Goal: Task Accomplishment & Management: Manage account settings

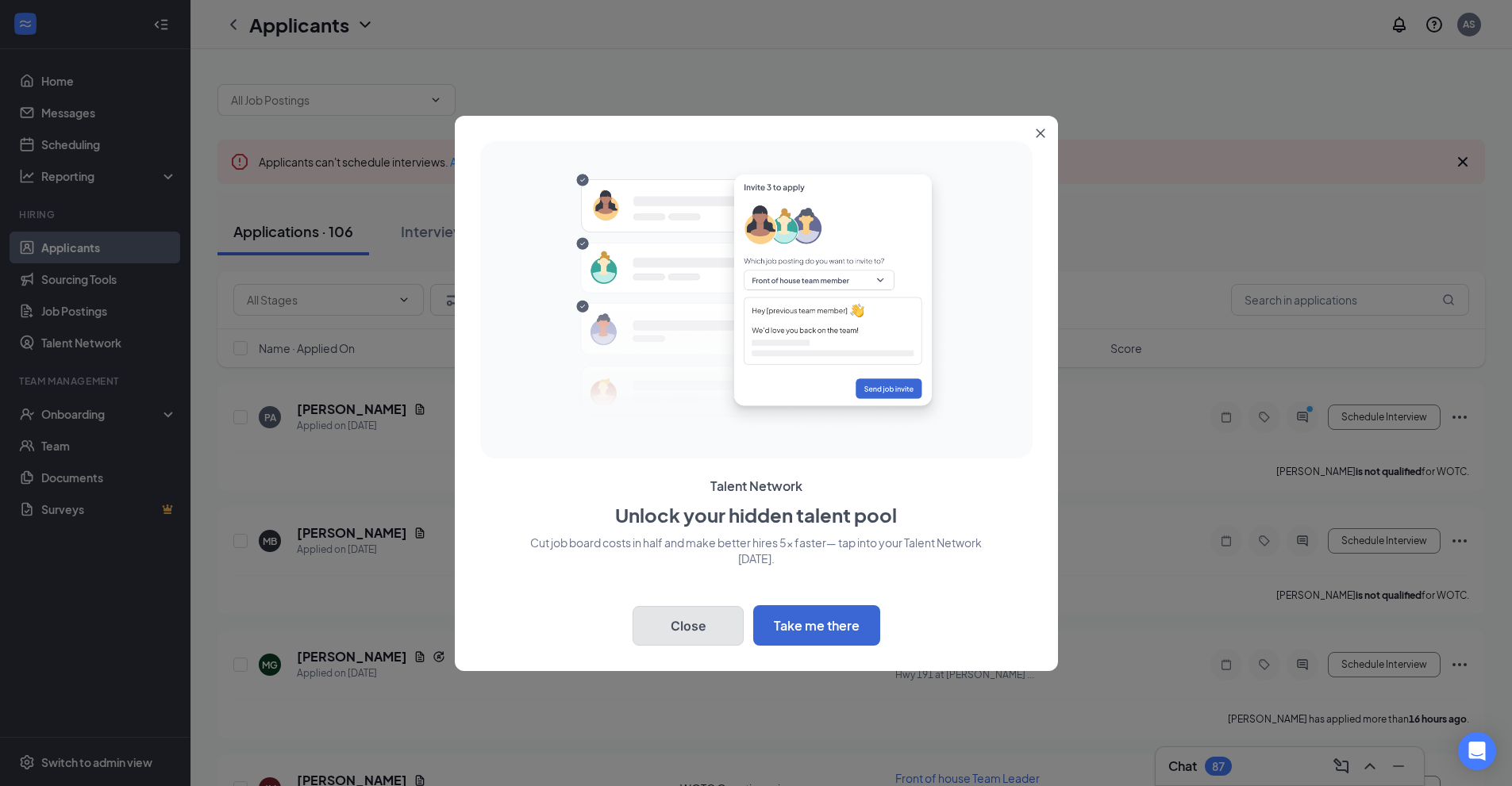
click at [711, 625] on button "Close" at bounding box center [688, 626] width 111 height 40
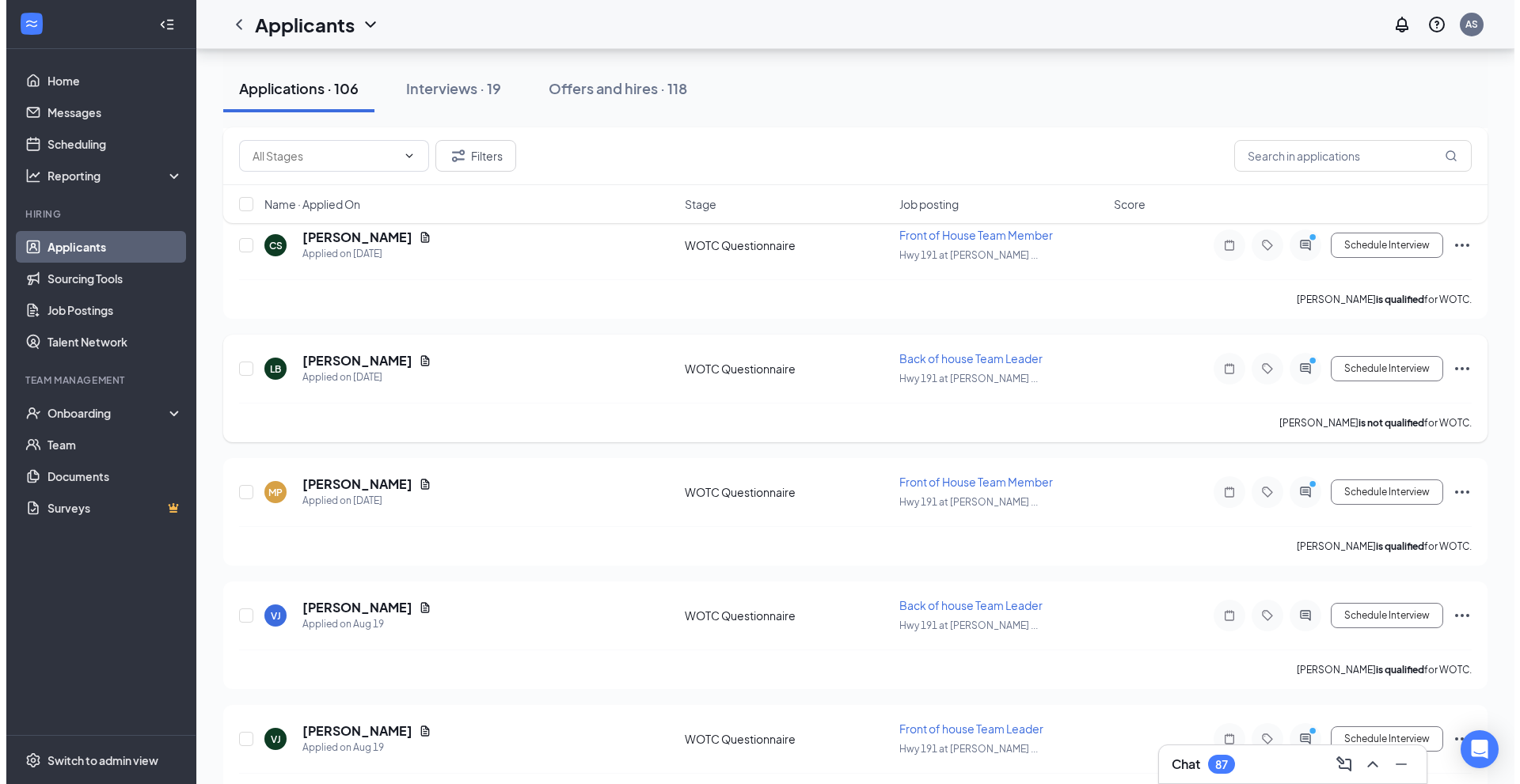
scroll to position [2137, 0]
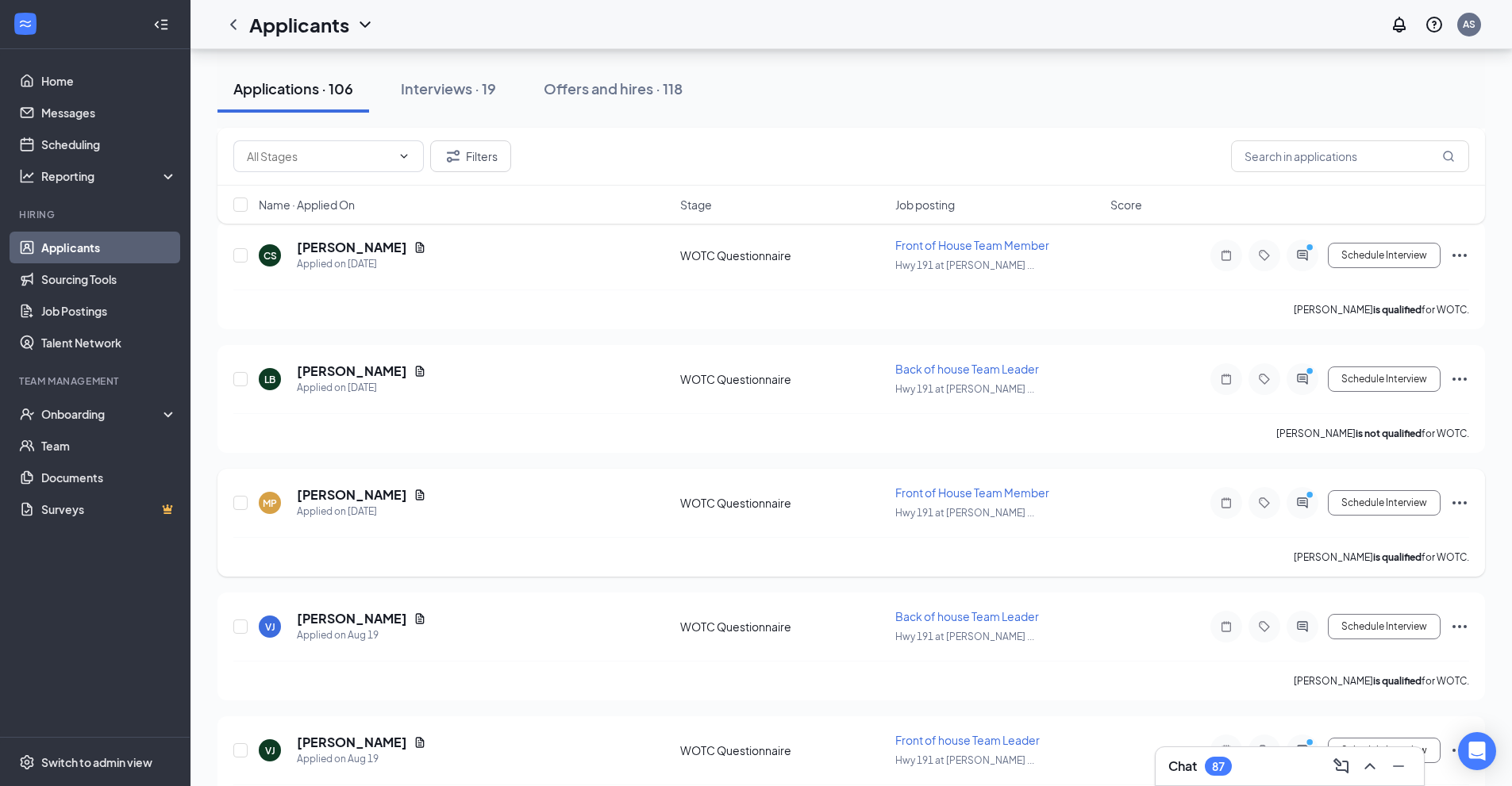
click at [1308, 496] on circle "PrimaryDot" at bounding box center [1309, 494] width 7 height 7
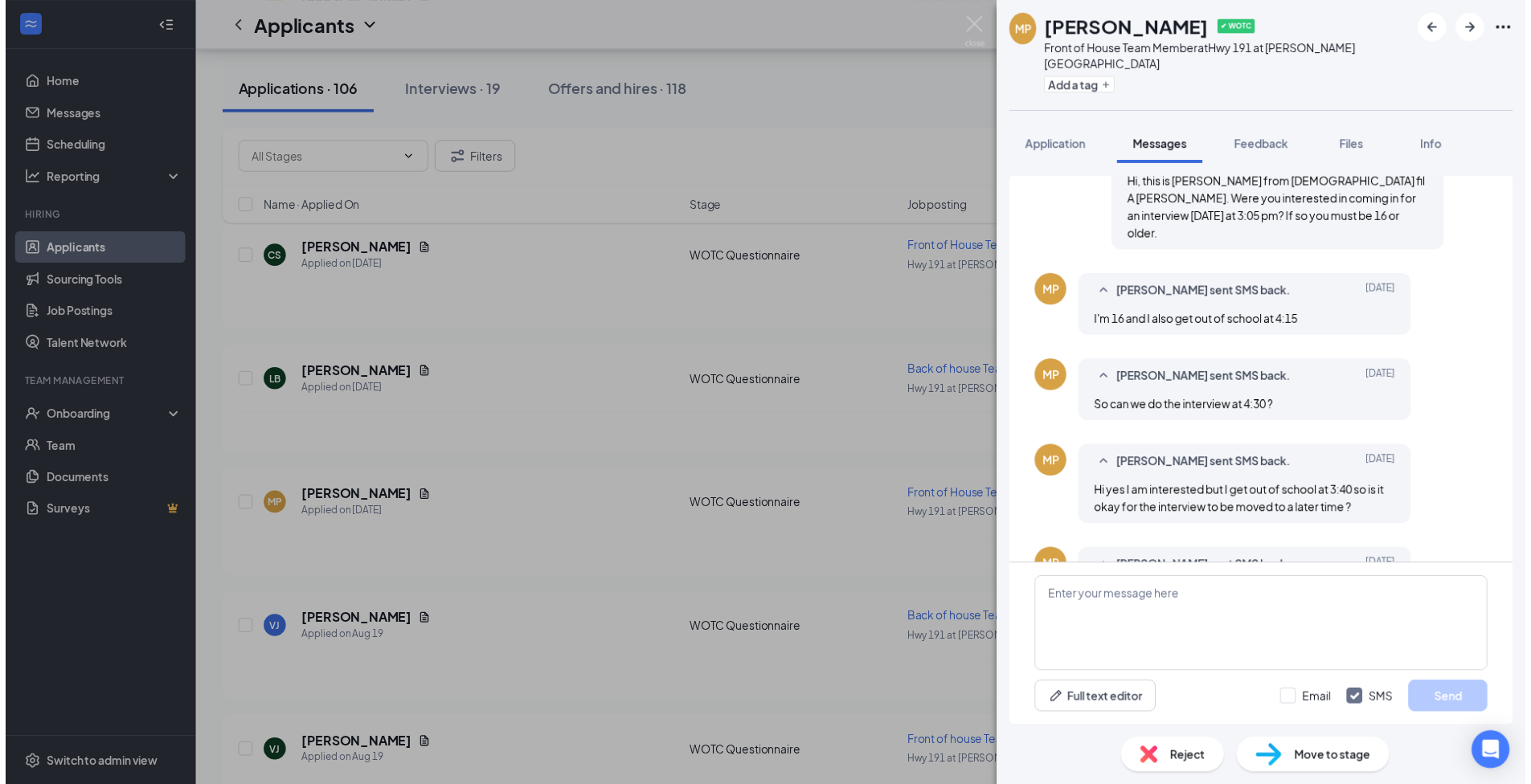
scroll to position [369, 0]
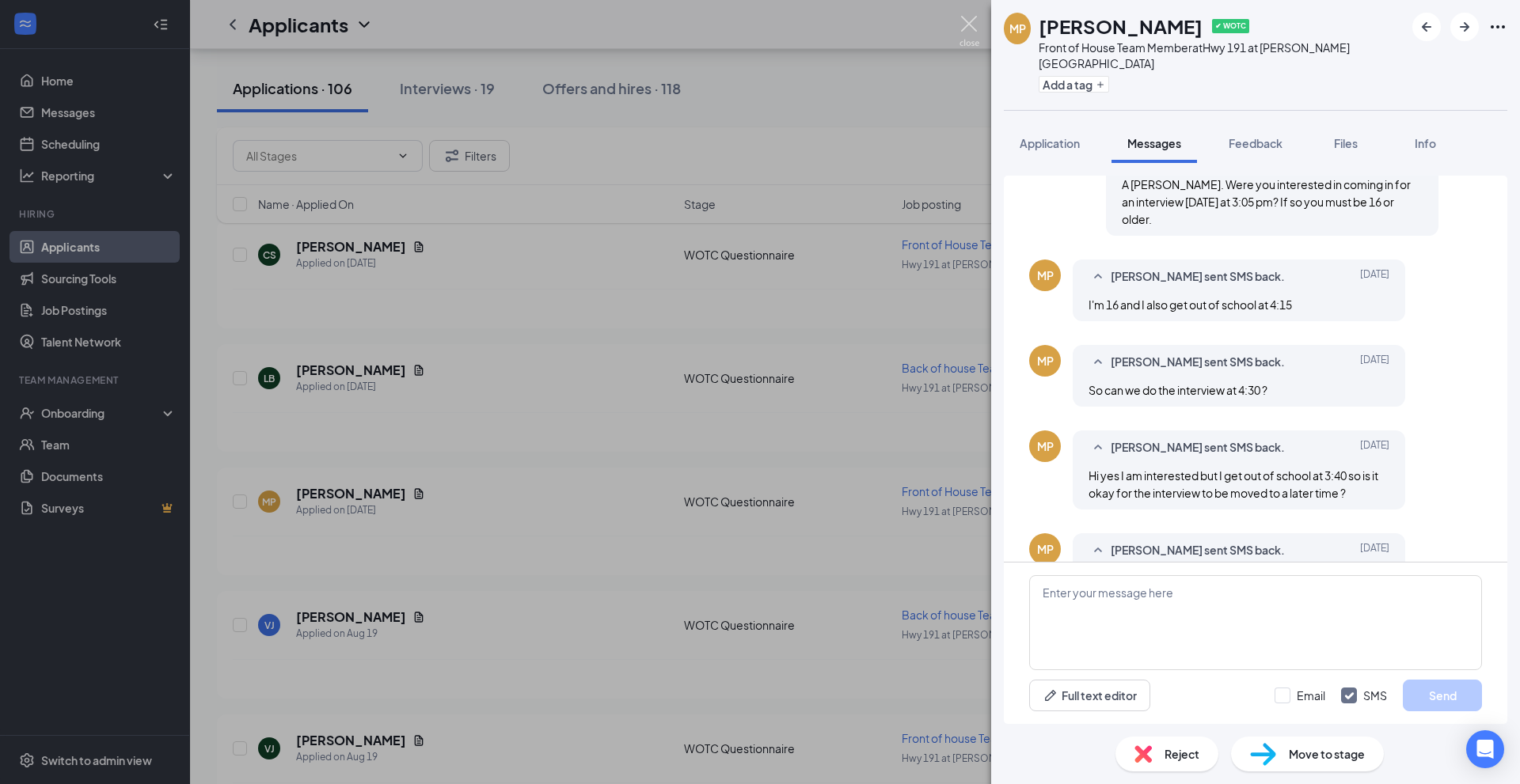
click at [978, 32] on img at bounding box center [969, 31] width 20 height 31
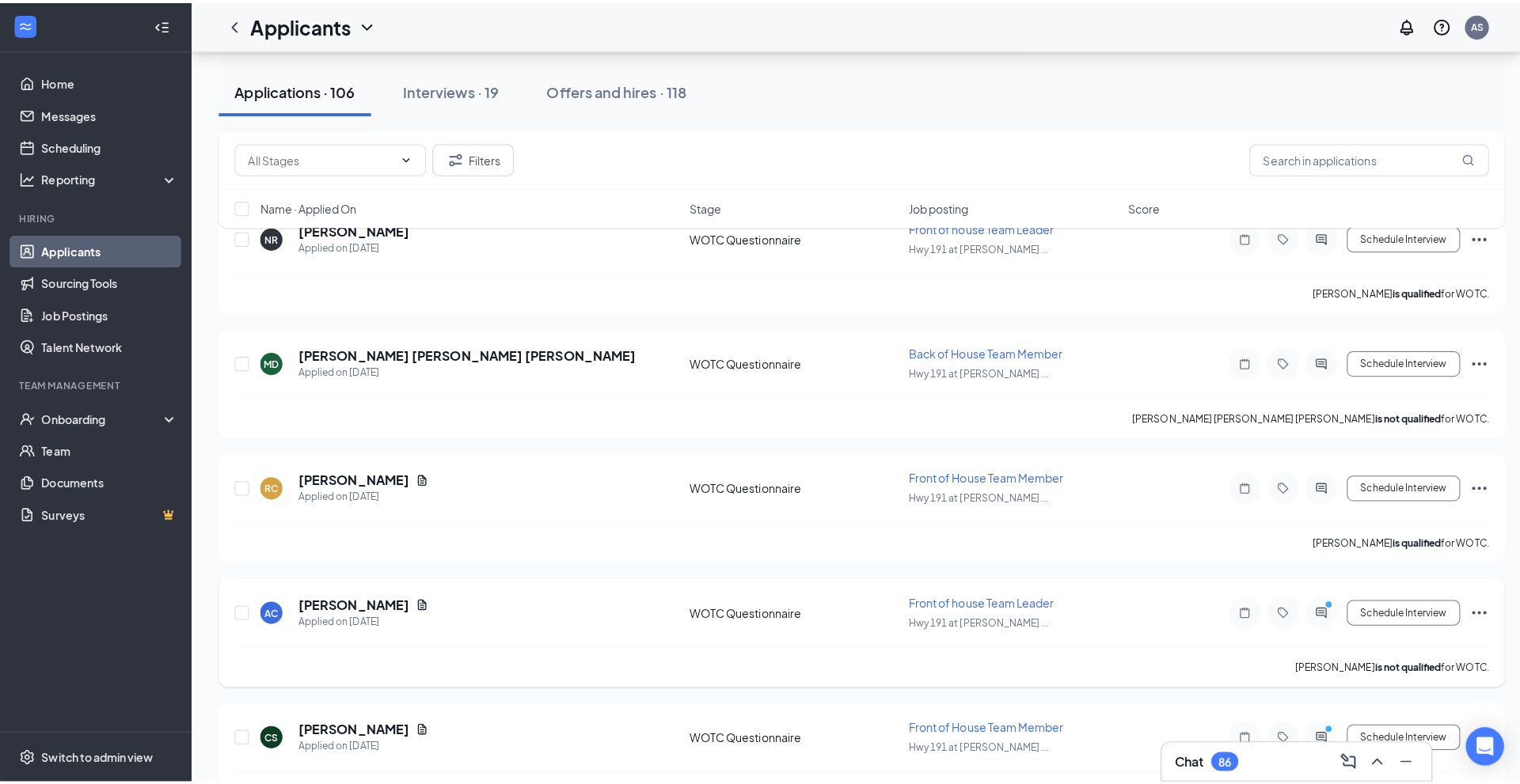
scroll to position [1662, 0]
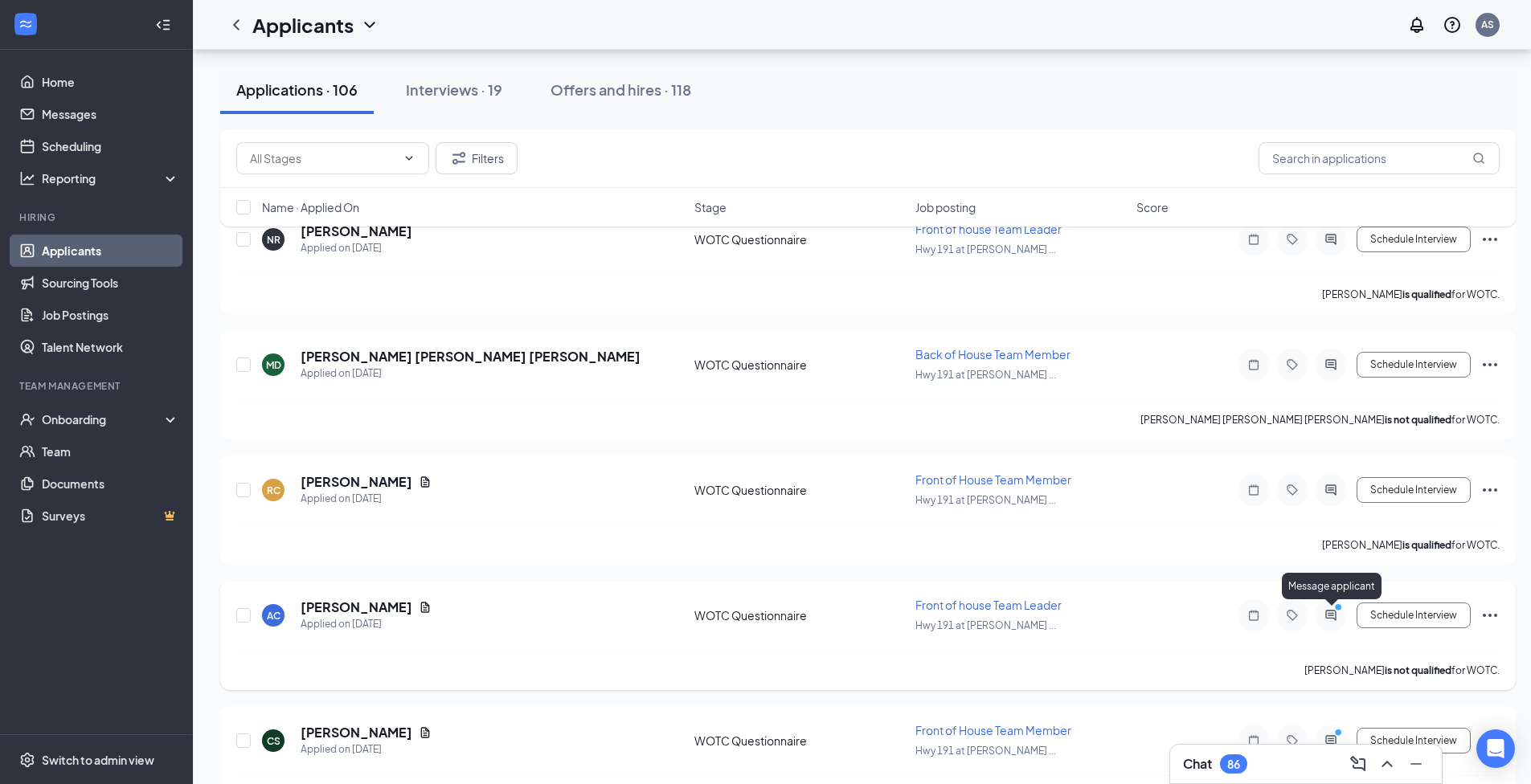
click at [1337, 612] on icon "PrimaryDot" at bounding box center [1340, 608] width 19 height 13
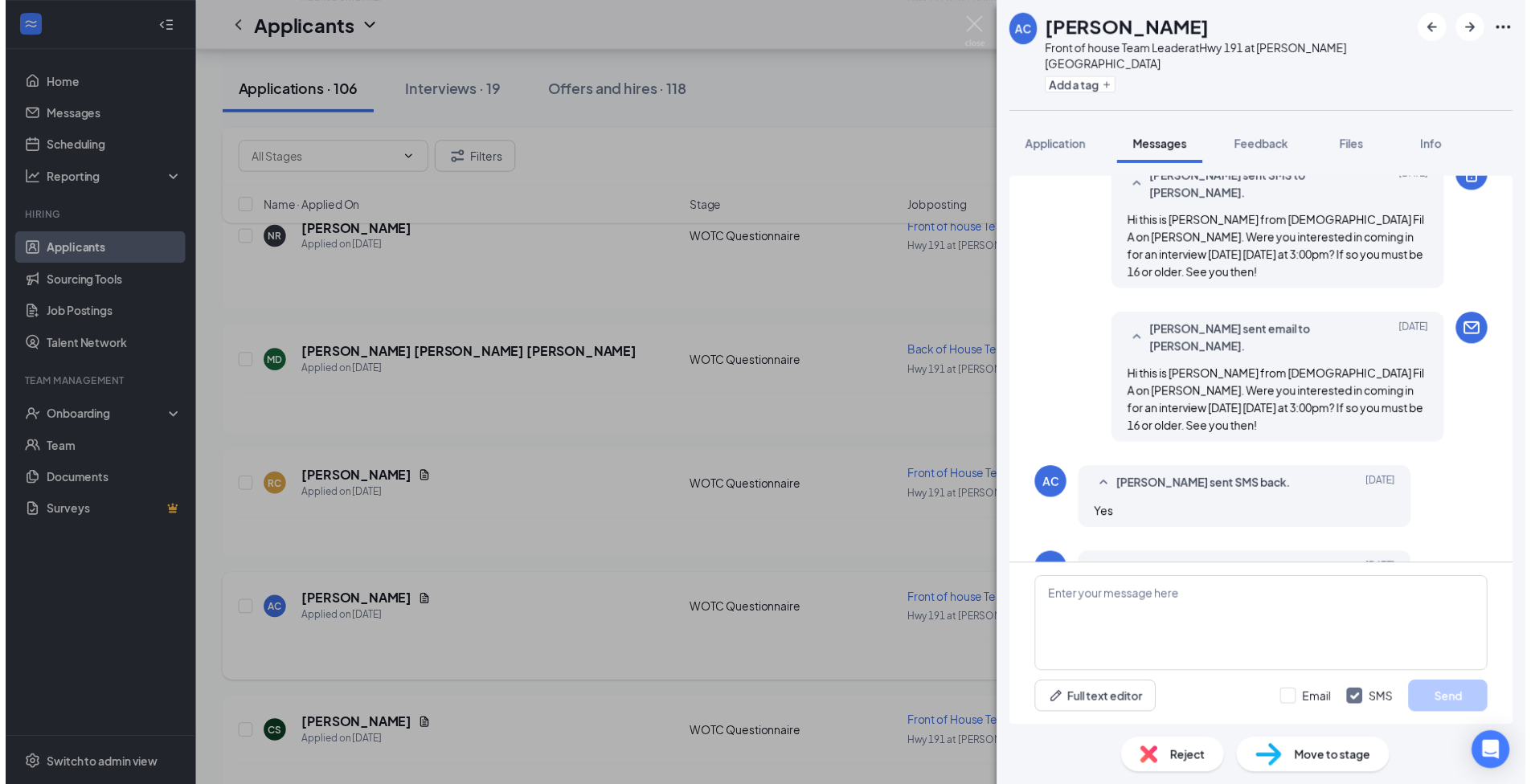
scroll to position [136, 0]
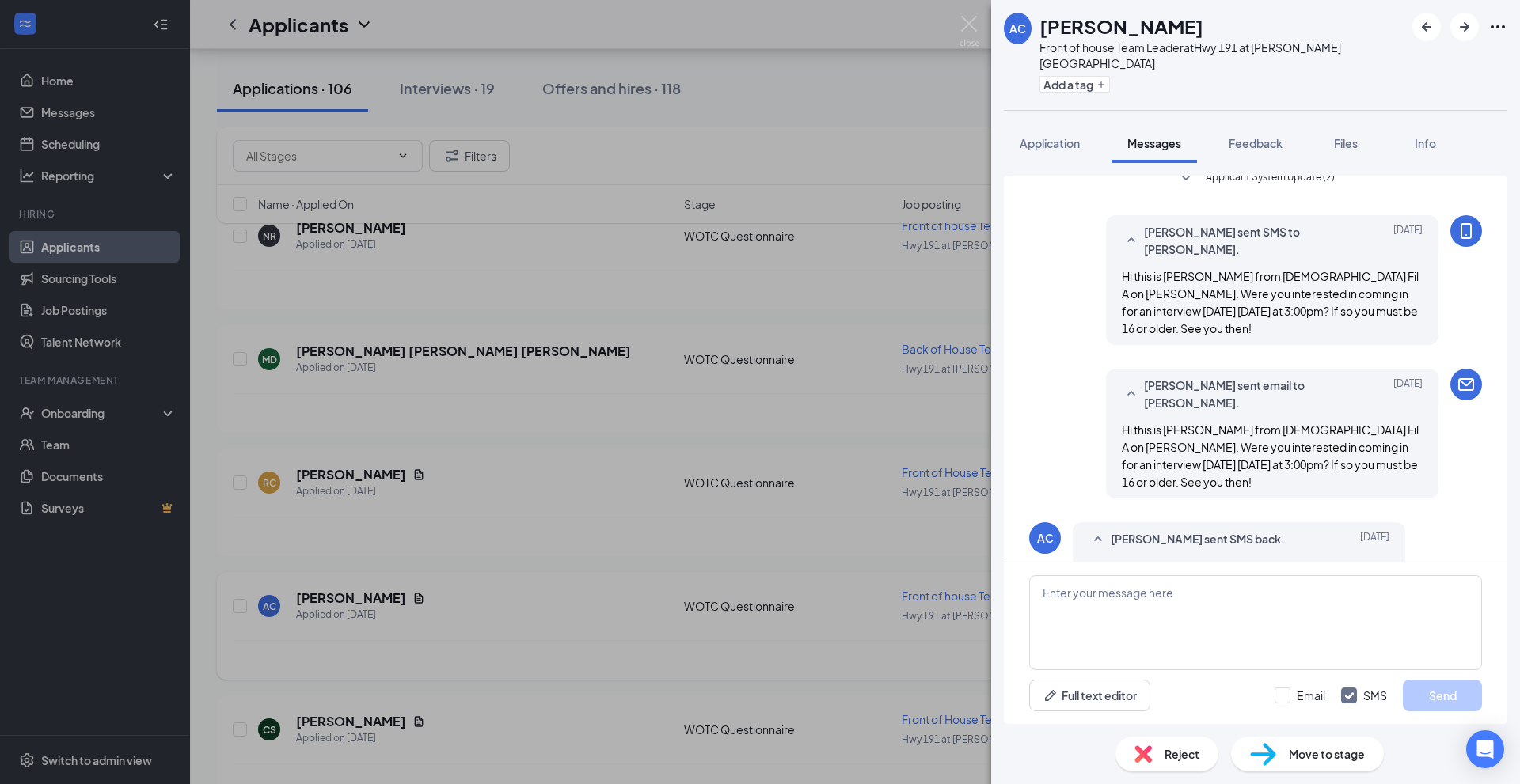
click at [817, 416] on div "AC [PERSON_NAME] Front of house Team Leader at Hwy 191 at [PERSON_NAME][GEOGRAP…" at bounding box center [760, 392] width 1520 height 784
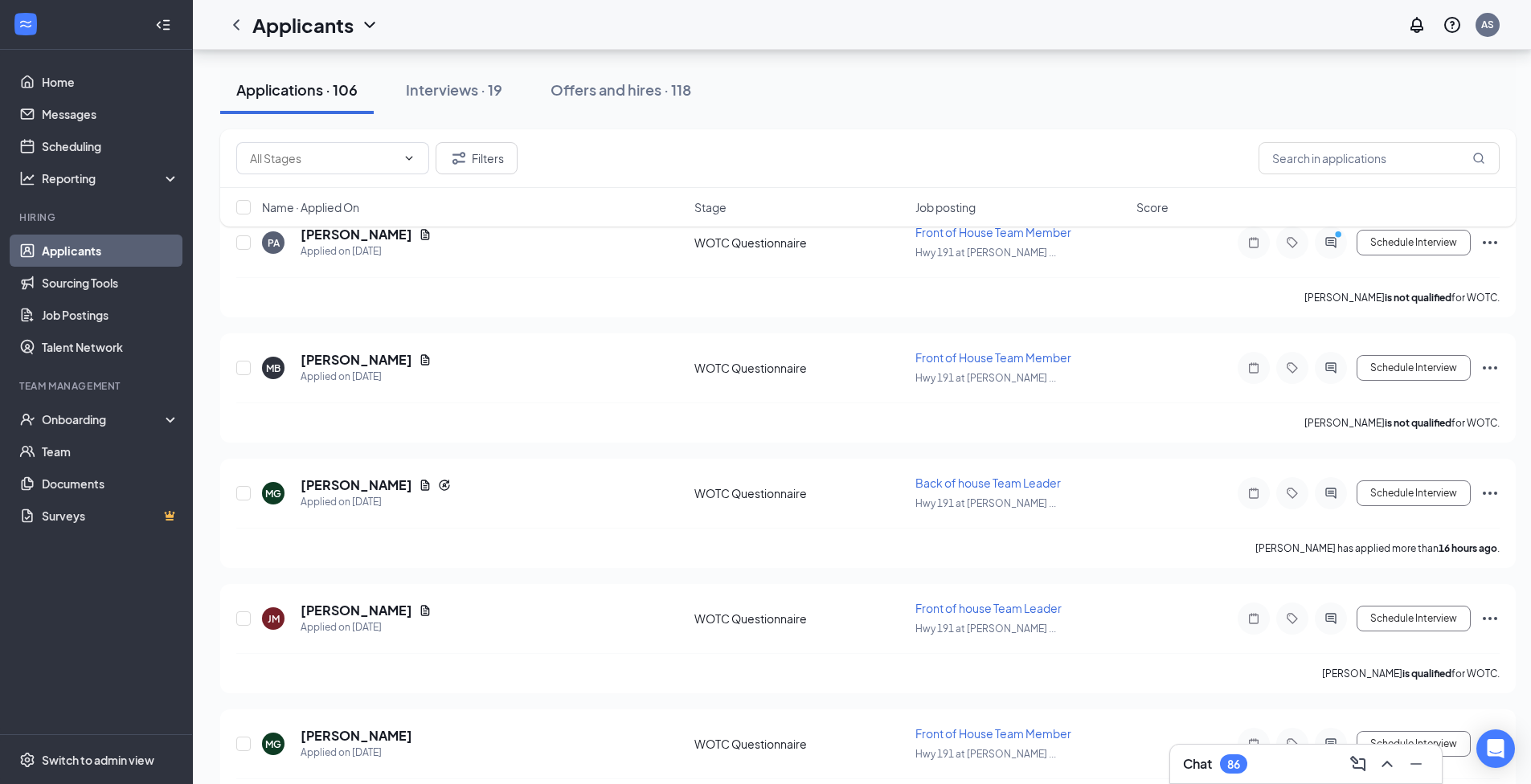
scroll to position [161, 0]
